Goal: Communication & Community: Answer question/provide support

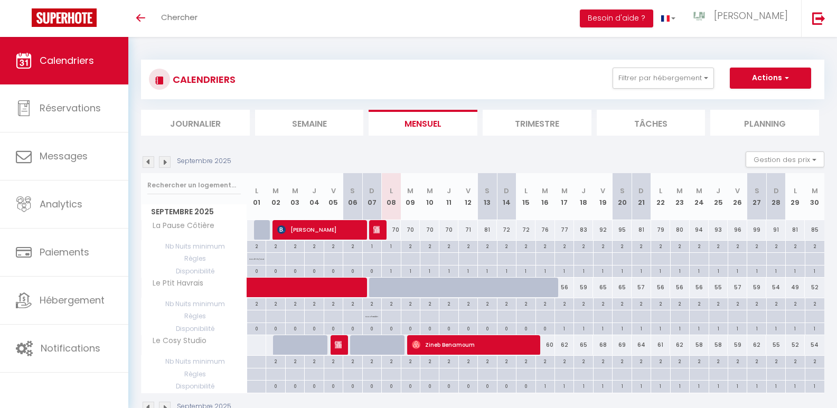
click at [476, 344] on span "Zineb Benamoum" at bounding box center [474, 345] width 124 height 20
select select "OK"
select select "0"
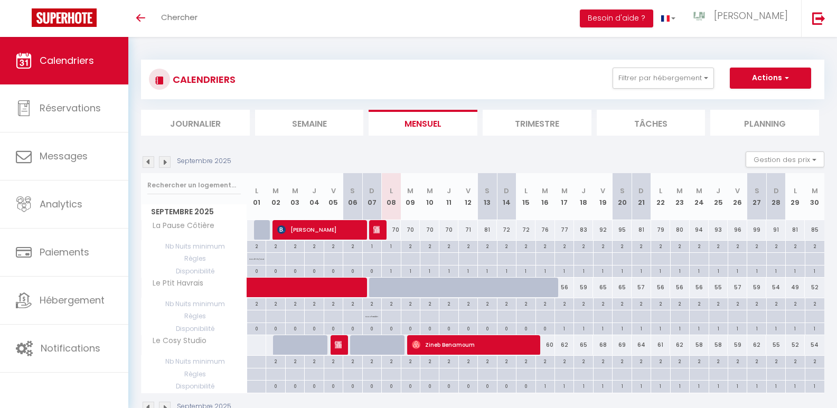
select select "1"
select select
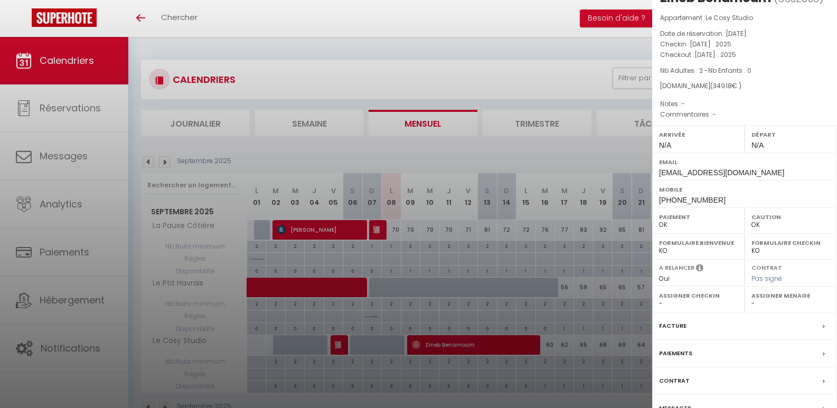
scroll to position [86, 0]
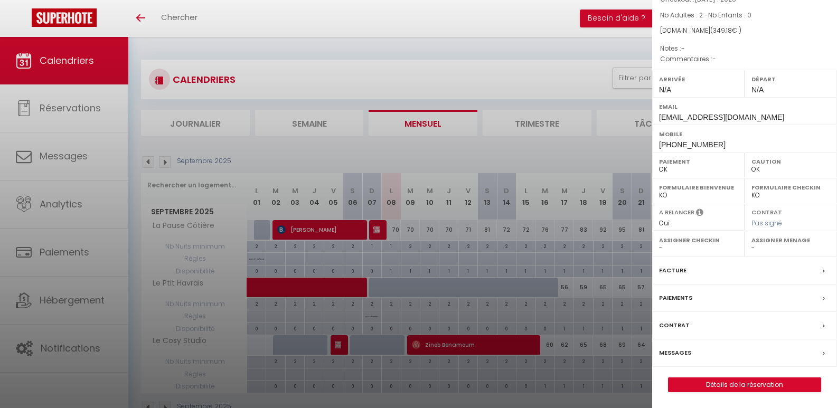
click at [691, 366] on div "Messages" at bounding box center [744, 353] width 185 height 27
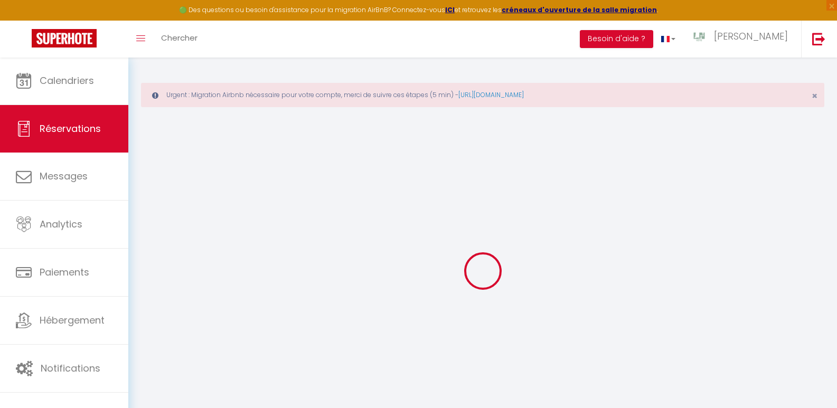
select select
checkbox input "false"
select select
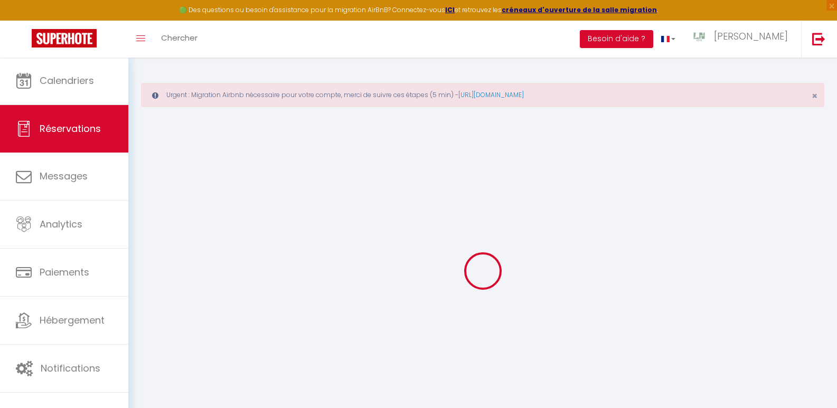
select select
checkbox input "false"
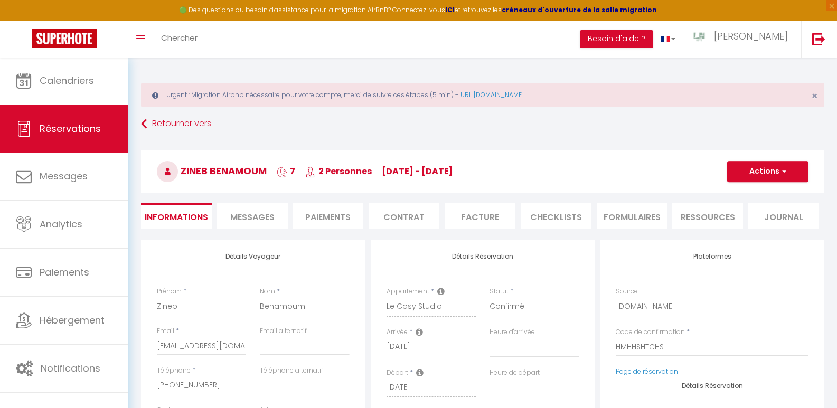
click at [263, 216] on span "Messages" at bounding box center [252, 217] width 44 height 12
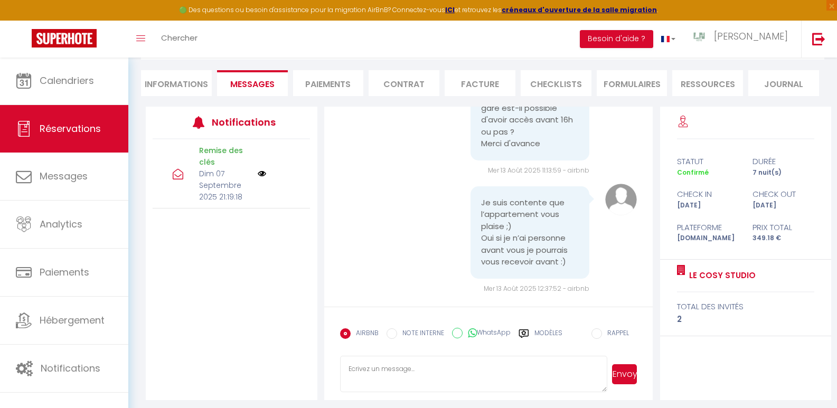
scroll to position [138, 0]
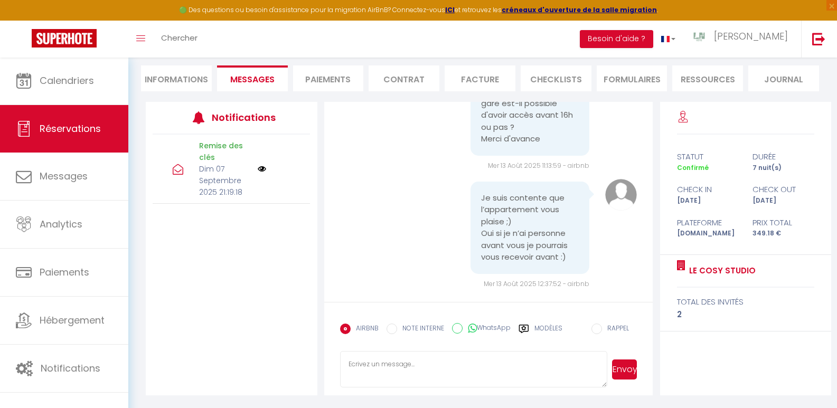
click at [378, 368] on textarea at bounding box center [474, 369] width 268 height 37
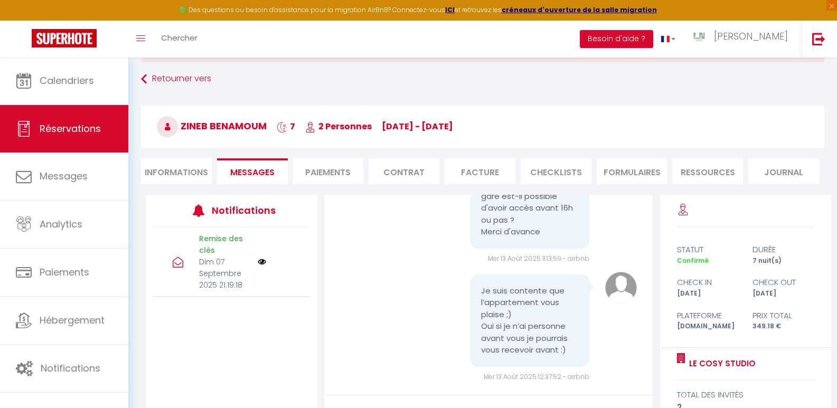
scroll to position [131, 0]
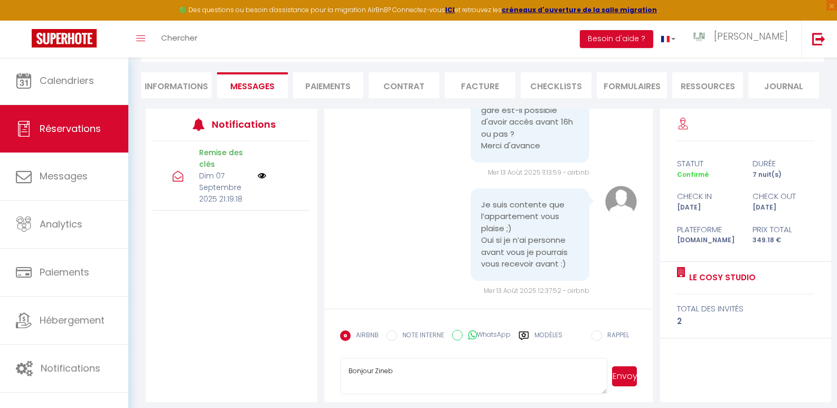
type textarea "Bonjour Zineb"
click at [176, 88] on li "Informations" at bounding box center [176, 85] width 71 height 26
select select
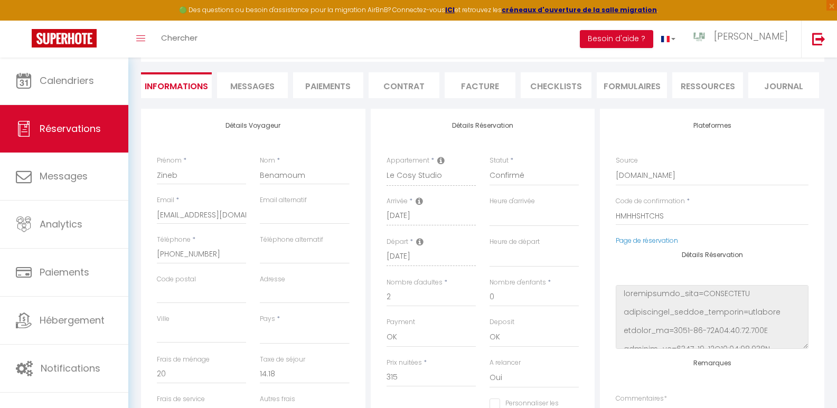
click at [258, 88] on span "Messages" at bounding box center [252, 86] width 44 height 12
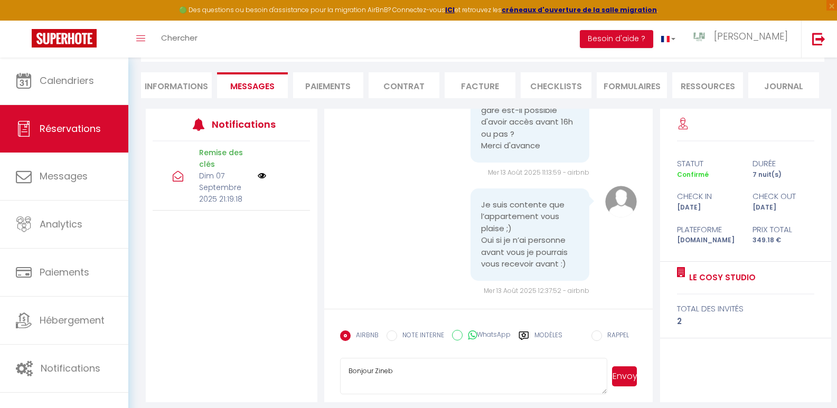
click at [415, 375] on textarea "Bonjour Zineb" at bounding box center [474, 376] width 268 height 37
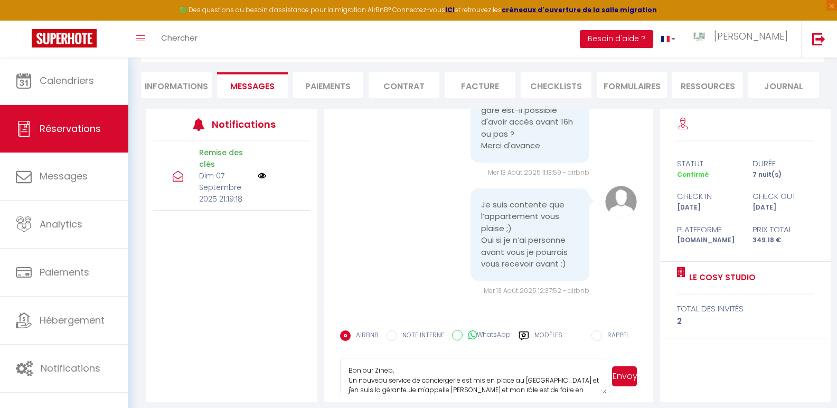
scroll to position [10, 0]
click at [558, 390] on textarea "Bonjour Zineb, Un nouveau service de conciergerie est mis en place au [GEOGRAPH…" at bounding box center [474, 376] width 268 height 37
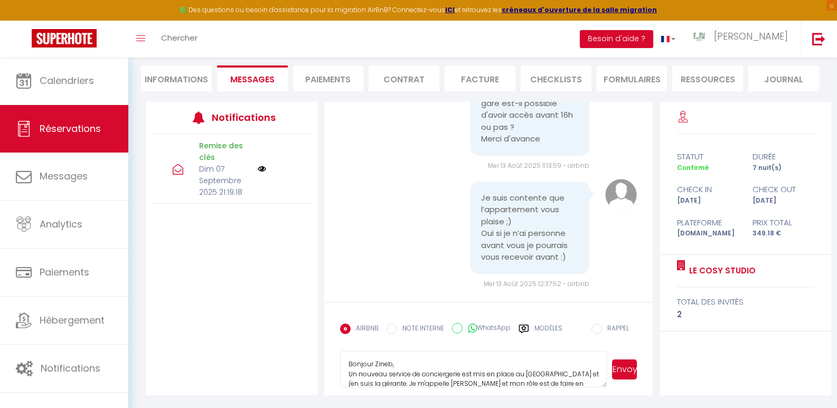
scroll to position [127, 0]
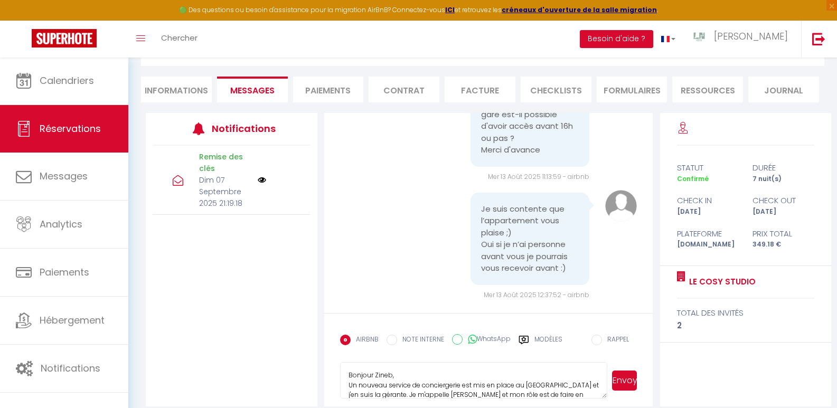
click at [349, 376] on textarea "Bonjour Zineb, Un nouveau service de conciergerie est mis en place au [GEOGRAPH…" at bounding box center [474, 380] width 268 height 37
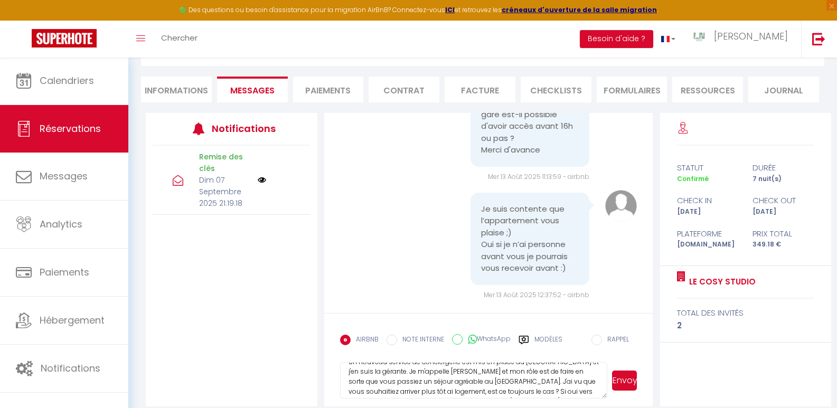
scroll to position [31, 0]
click at [401, 382] on textarea "Bonjour Zineb, Un nouveau service de conciergerie est mis en place au [GEOGRAPH…" at bounding box center [474, 380] width 268 height 37
type textarea "Bonjour Zineb, Un nouveau service de conciergerie est mis en place au [GEOGRAPH…"
click at [626, 382] on button "Envoyer" at bounding box center [624, 381] width 25 height 20
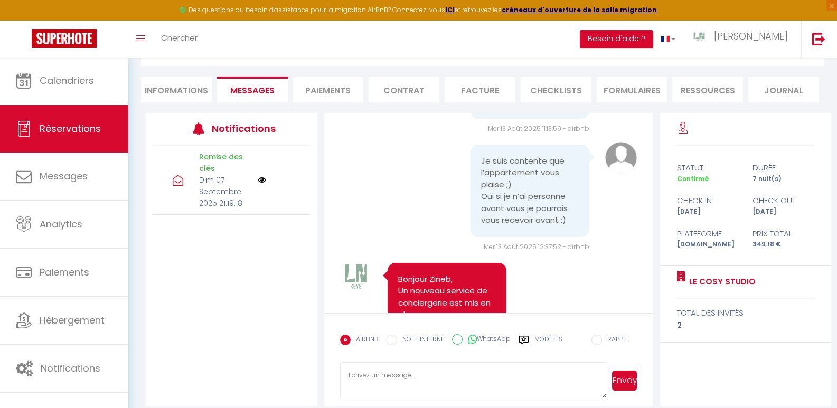
scroll to position [637, 0]
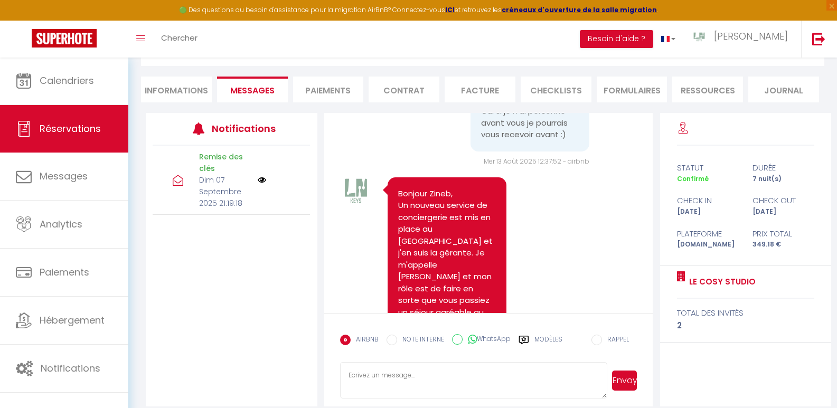
click at [52, 129] on span "Réservations" at bounding box center [70, 128] width 61 height 13
select select "not_cancelled"
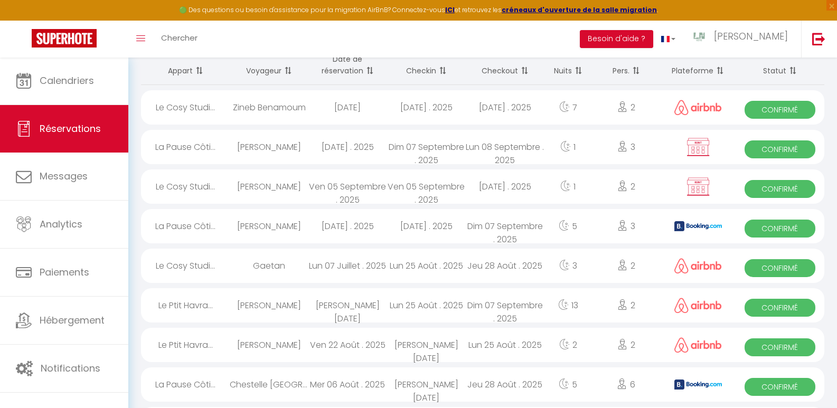
click at [184, 144] on div "La Pause Côti..." at bounding box center [185, 147] width 89 height 34
select select "OK"
select select "KO"
select select "0"
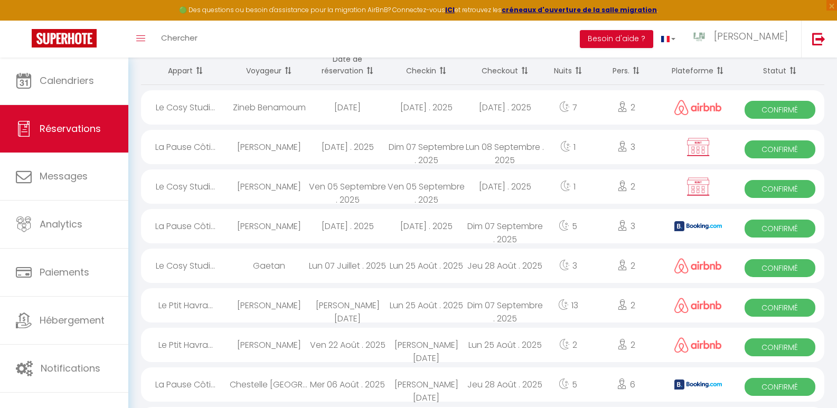
select select "1"
select select
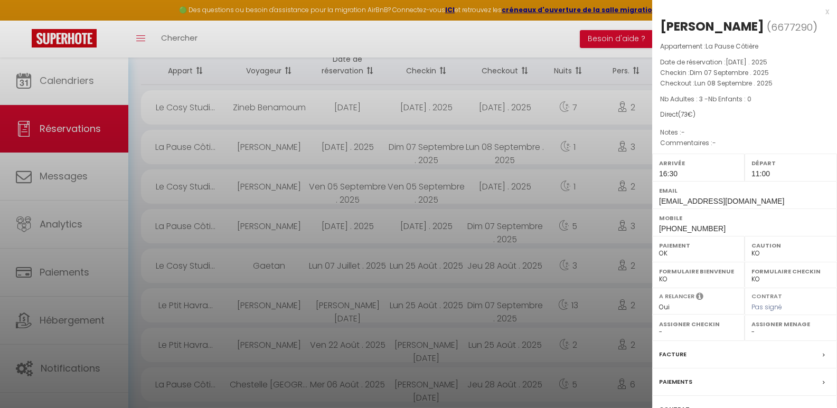
scroll to position [37, 0]
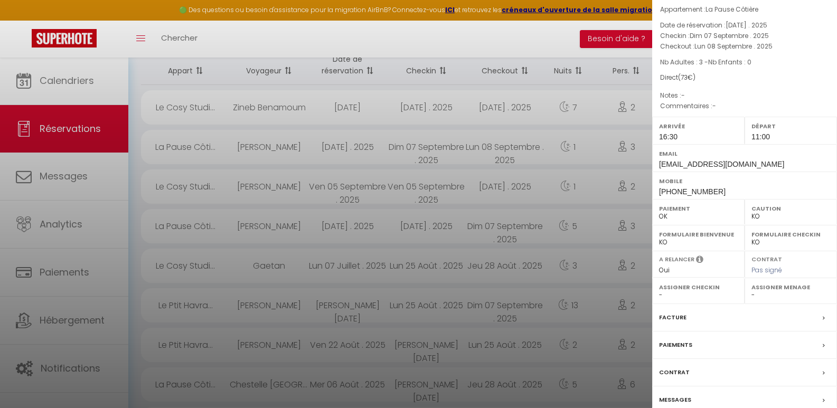
click at [705, 394] on div "Messages" at bounding box center [744, 400] width 185 height 27
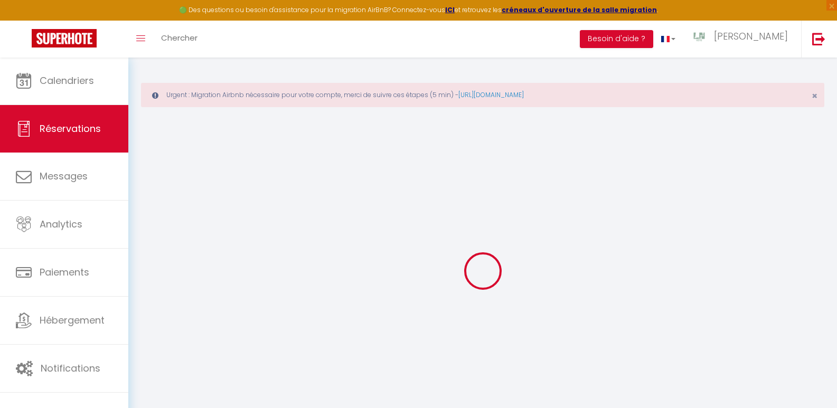
select select
checkbox input "false"
select select
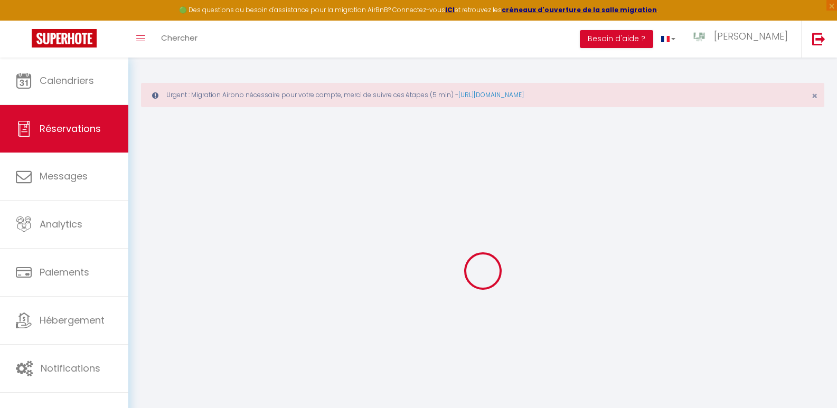
checkbox input "false"
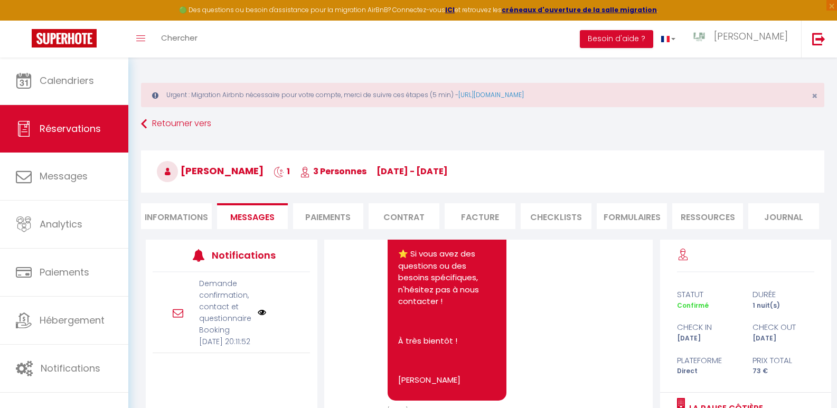
scroll to position [138, 0]
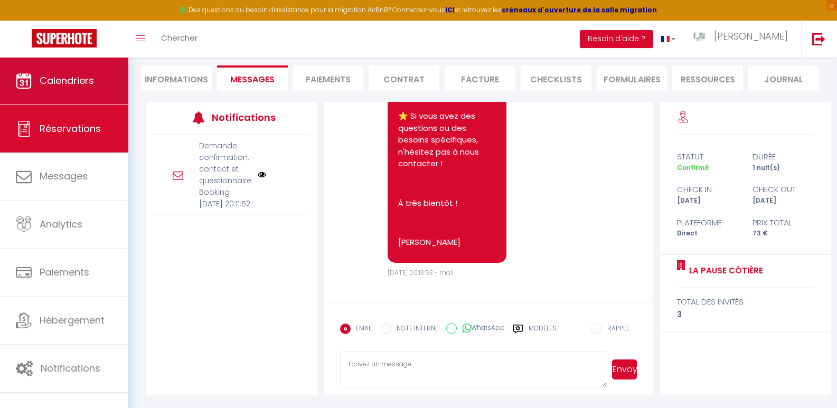
click at [59, 81] on span "Calendriers" at bounding box center [67, 80] width 54 height 13
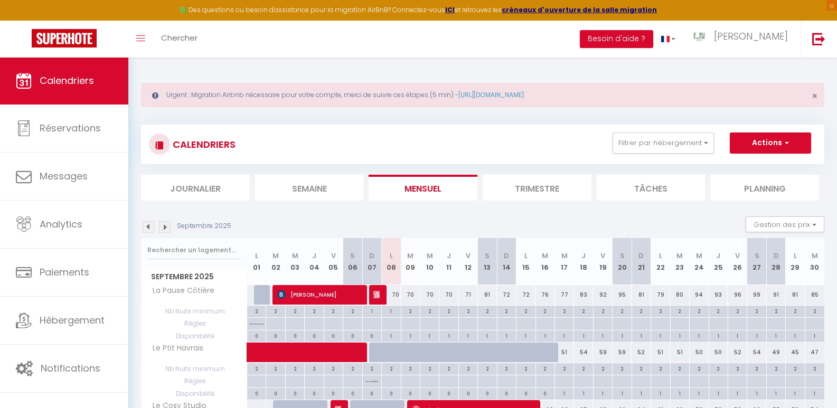
click at [339, 293] on span "[PERSON_NAME]" at bounding box center [318, 295] width 82 height 20
select select "OK"
select select "KO"
select select "0"
select select "1"
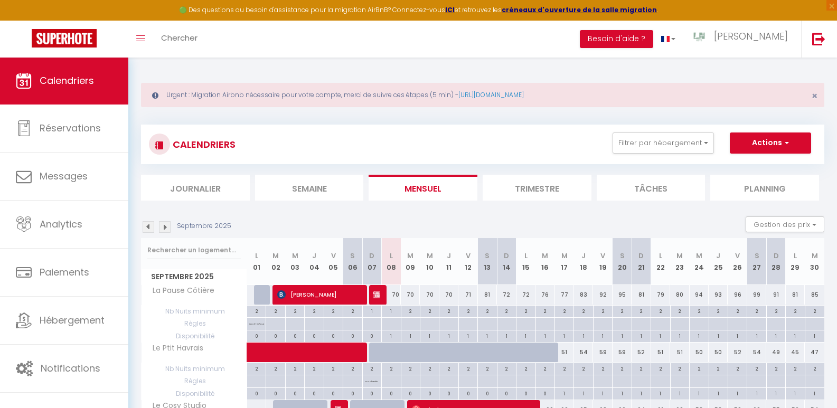
select select "1"
select select
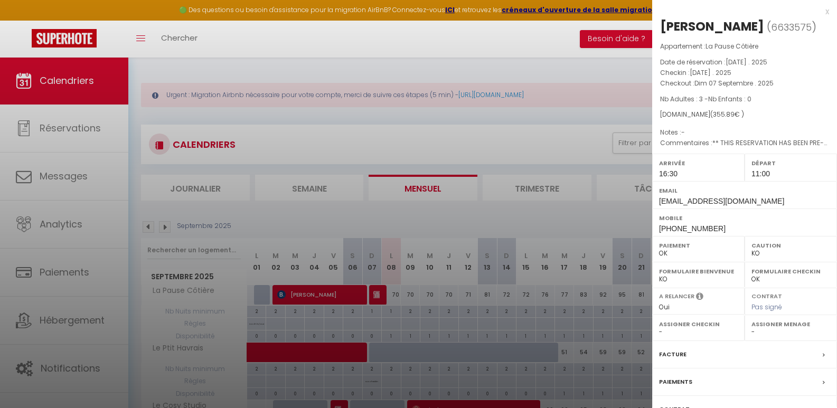
scroll to position [81, 0]
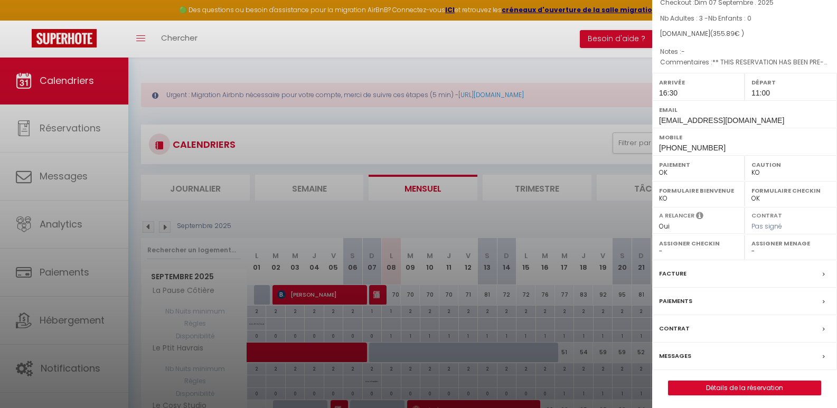
click at [677, 351] on label "Messages" at bounding box center [675, 356] width 32 height 11
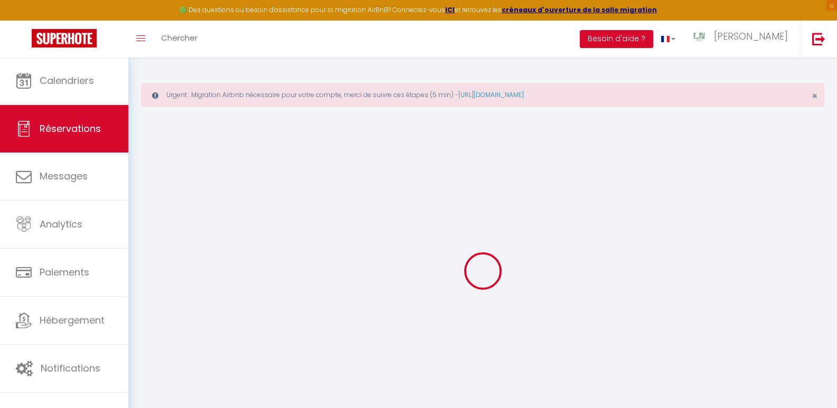
scroll to position [57, 0]
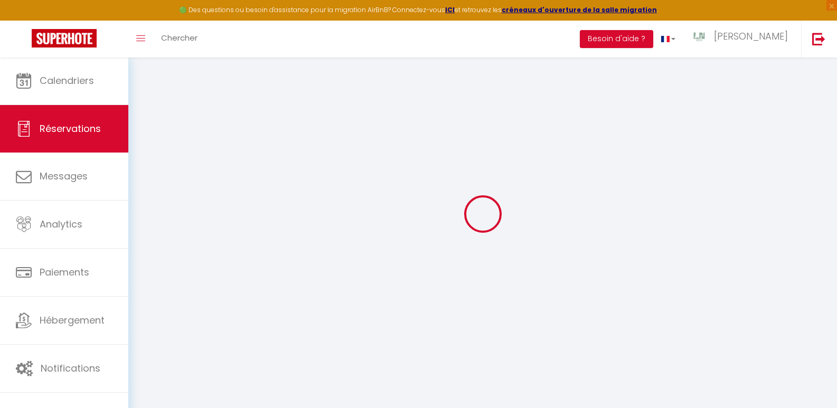
select select
checkbox input "false"
type textarea "** THIS RESERVATION HAS BEEN PRE-PAID ** BOOKING NOTE : Payment charge is EUR 4…"
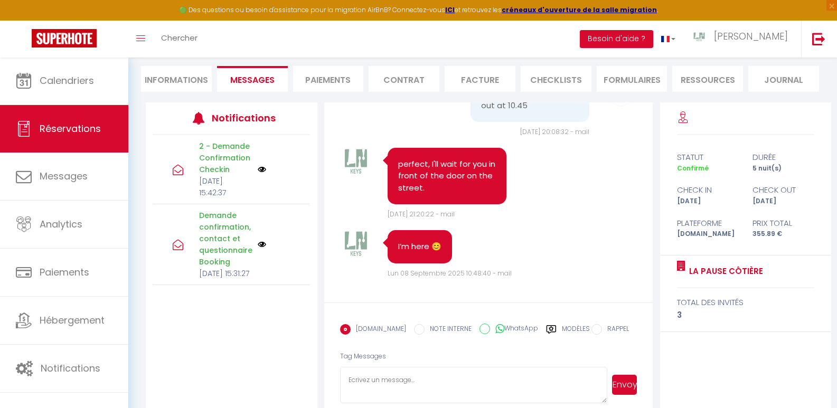
scroll to position [0, 0]
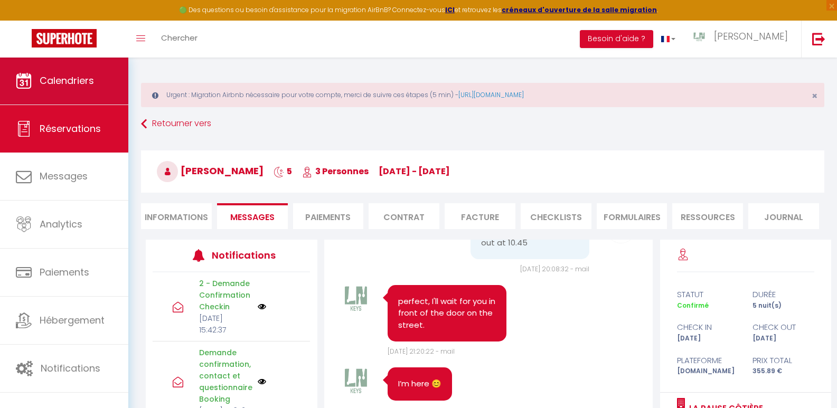
click at [77, 79] on span "Calendriers" at bounding box center [67, 80] width 54 height 13
